Goal: Check status: Check status

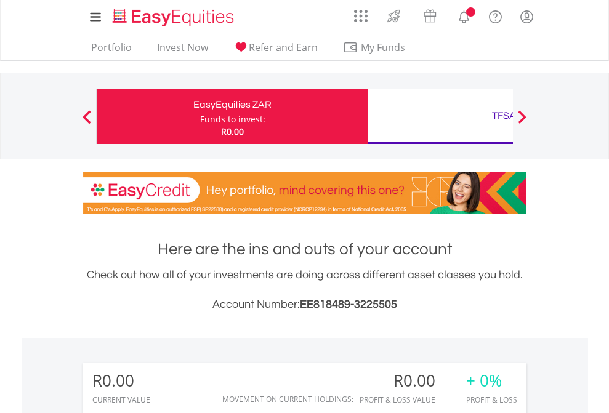
scroll to position [118, 193]
click at [200, 116] on div "Funds to invest:" at bounding box center [232, 119] width 65 height 12
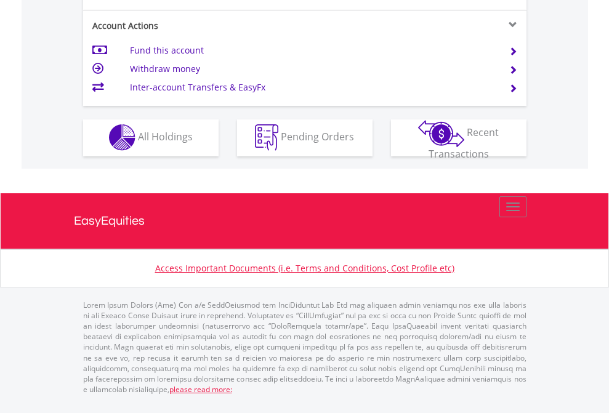
scroll to position [1152, 0]
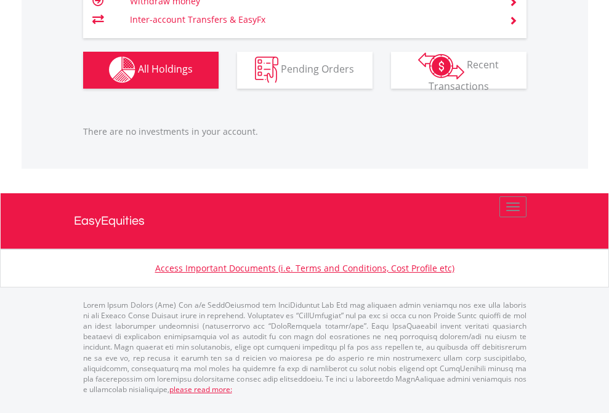
scroll to position [118, 193]
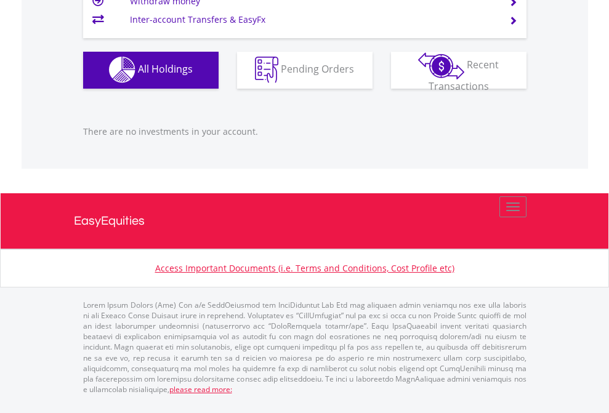
scroll to position [1219, 0]
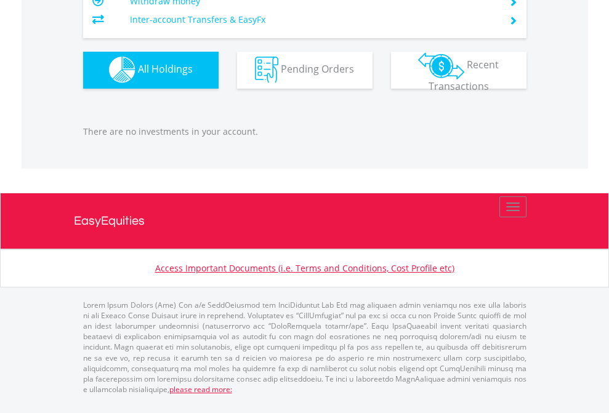
scroll to position [118, 193]
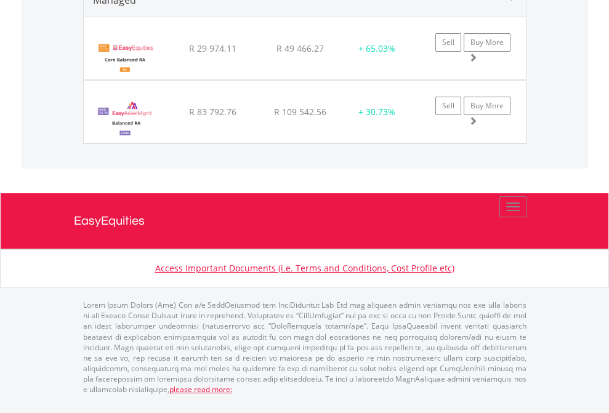
scroll to position [1466, 0]
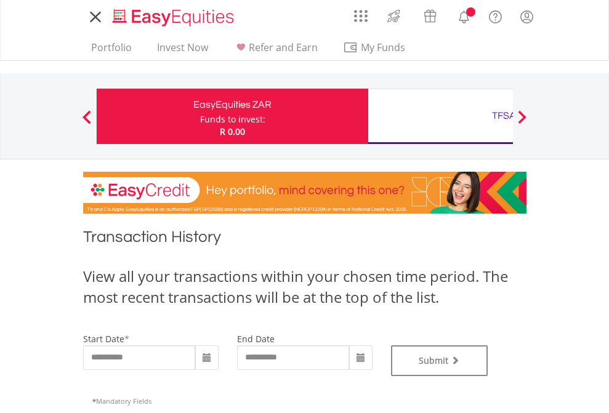
type input "**********"
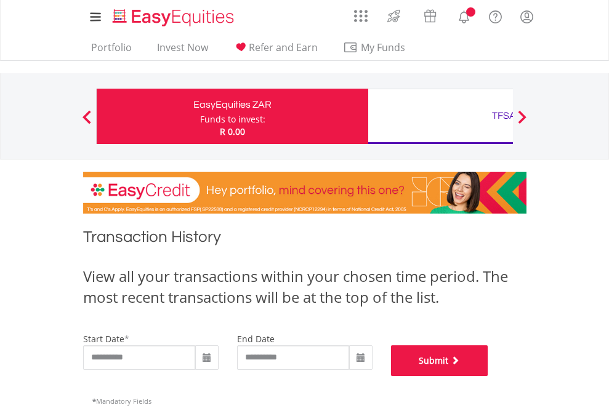
click at [488, 376] on button "Submit" at bounding box center [439, 361] width 97 height 31
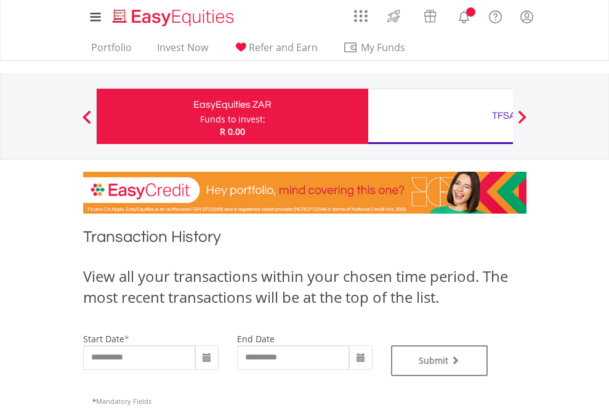
click at [440, 116] on div "TFSA" at bounding box center [504, 115] width 257 height 17
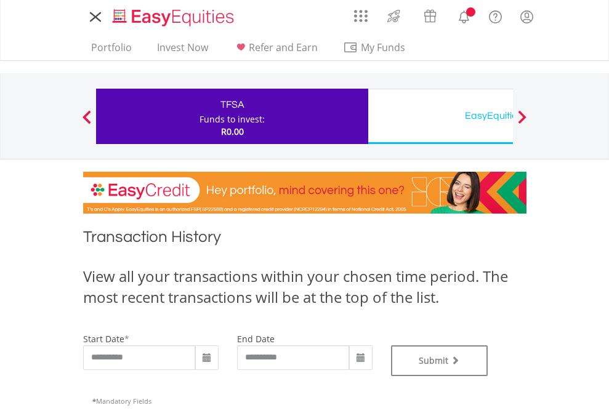
type input "**********"
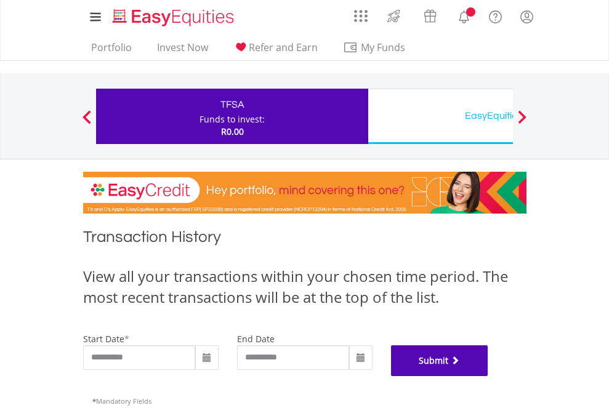
click at [488, 376] on button "Submit" at bounding box center [439, 361] width 97 height 31
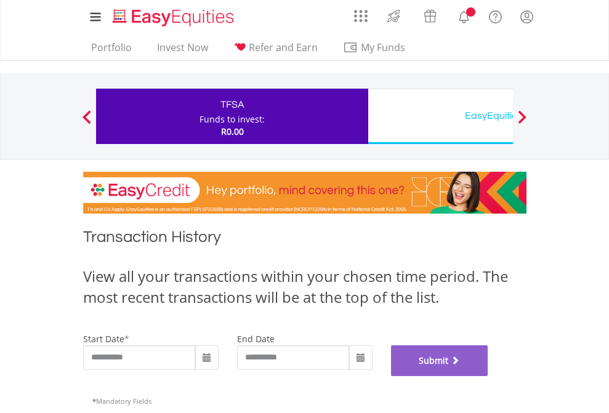
scroll to position [499, 0]
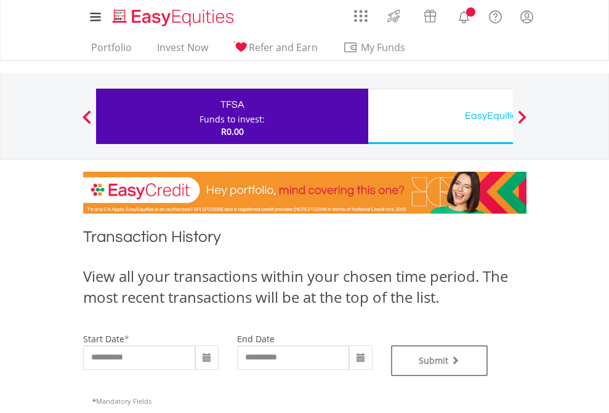
click at [440, 116] on div "EasyEquities USD" at bounding box center [504, 115] width 257 height 17
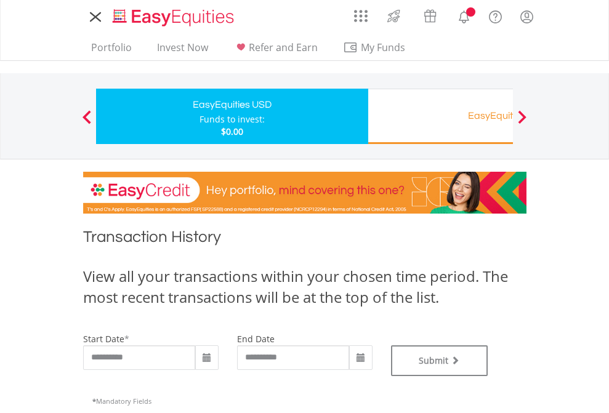
type input "**********"
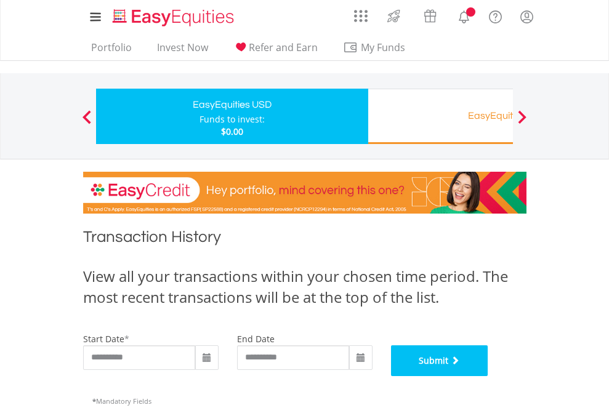
click at [488, 376] on button "Submit" at bounding box center [439, 361] width 97 height 31
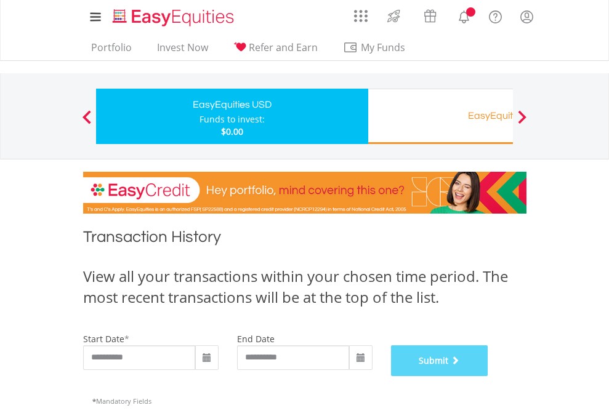
scroll to position [499, 0]
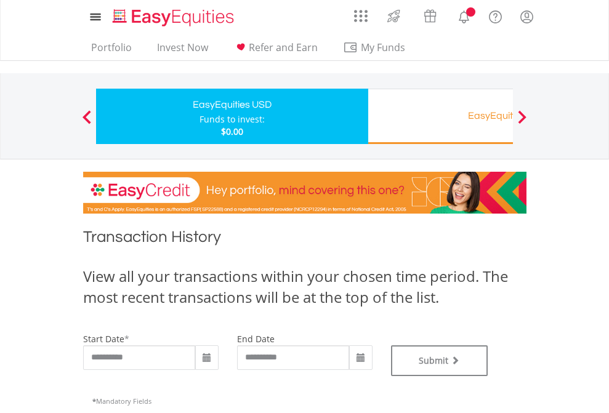
click at [440, 116] on div "EasyEquities RA" at bounding box center [504, 115] width 257 height 17
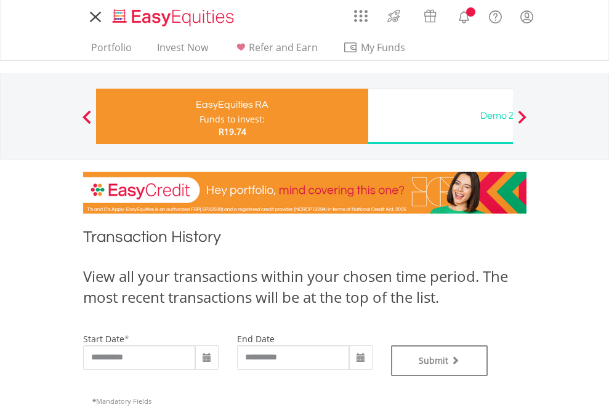
type input "**********"
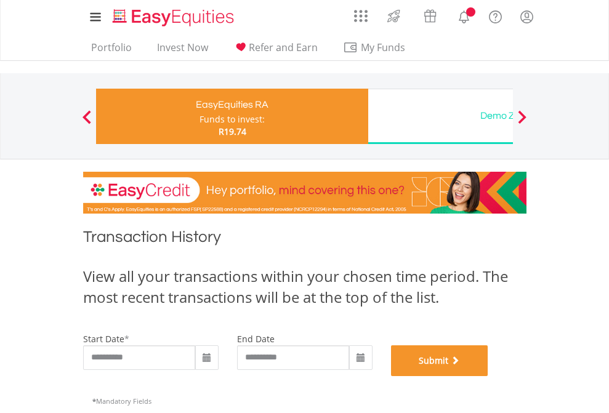
click at [488, 376] on button "Submit" at bounding box center [439, 361] width 97 height 31
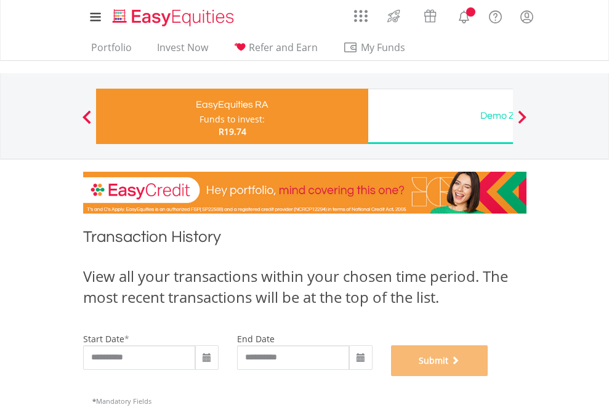
scroll to position [499, 0]
